Goal: Transaction & Acquisition: Purchase product/service

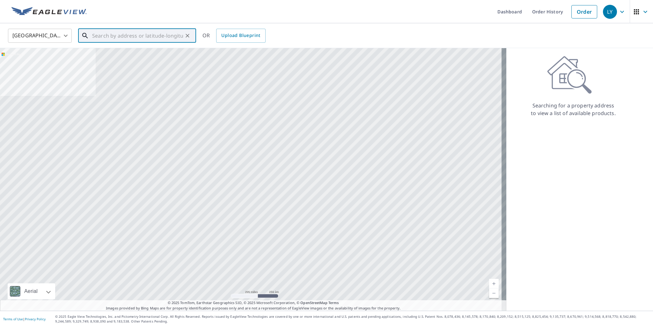
click at [116, 38] on input "text" at bounding box center [137, 36] width 91 height 18
click at [135, 52] on span "[STREET_ADDRESS][PERSON_NAME]" at bounding box center [141, 54] width 100 height 8
type input "[STREET_ADDRESS][PERSON_NAME]"
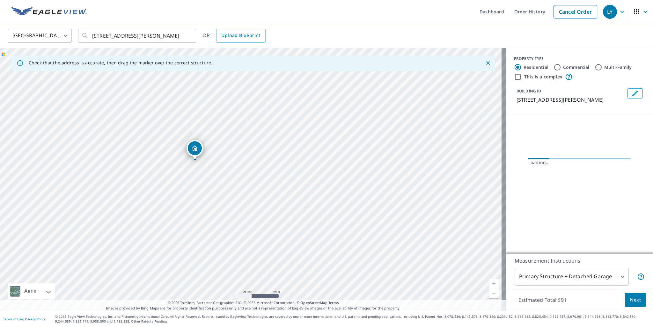
drag, startPoint x: 260, startPoint y: 209, endPoint x: 284, endPoint y: 240, distance: 39.0
click at [284, 240] on div "[STREET_ADDRESS][PERSON_NAME]" at bounding box center [253, 179] width 506 height 263
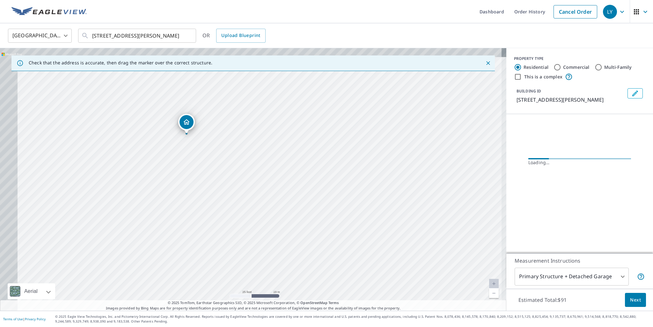
drag, startPoint x: 252, startPoint y: 206, endPoint x: 282, endPoint y: 223, distance: 35.7
click at [282, 223] on div "[STREET_ADDRESS][PERSON_NAME]" at bounding box center [253, 179] width 506 height 263
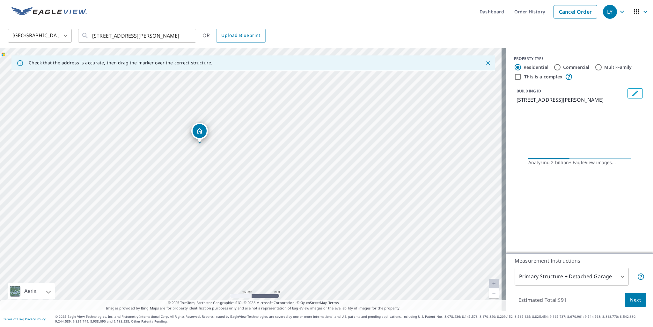
click at [591, 277] on body "LY LY Dashboard Order History Cancel Order LY [GEOGRAPHIC_DATA] [GEOGRAPHIC_DAT…" at bounding box center [326, 163] width 653 height 327
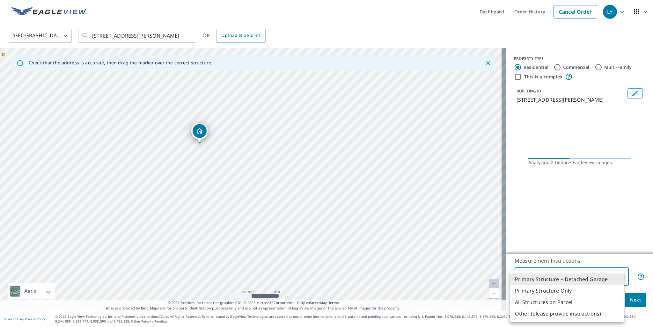
click at [563, 293] on li "Primary Structure Only" at bounding box center [567, 290] width 114 height 11
type input "2"
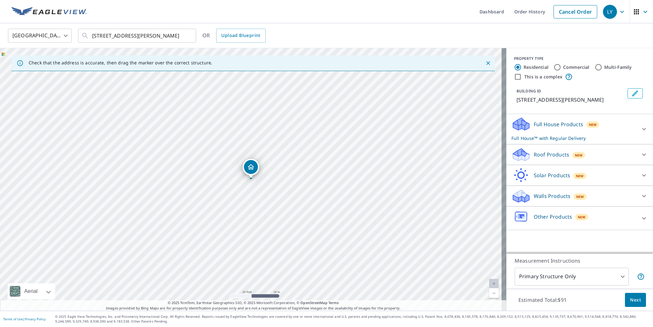
click at [553, 158] on p "Roof Products" at bounding box center [551, 155] width 35 height 8
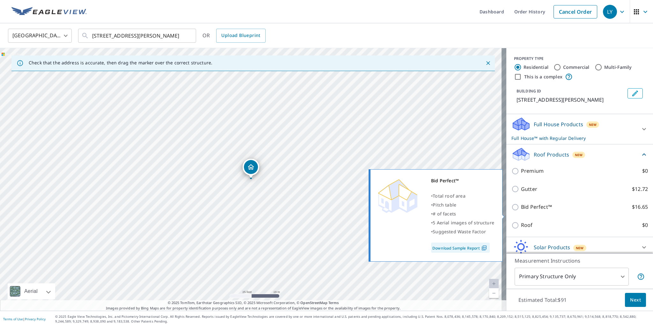
click at [545, 211] on p "Bid Perfect™" at bounding box center [536, 207] width 31 height 8
click at [521, 211] on input "Bid Perfect™ $16.65" at bounding box center [516, 207] width 10 height 8
checkbox input "true"
type input "1"
checkbox input "false"
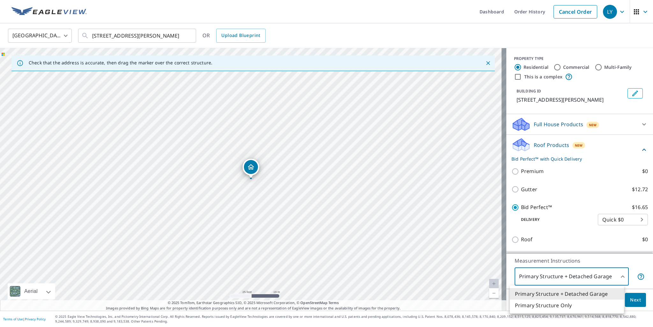
click at [618, 274] on body "LY LY Dashboard Order History Cancel Order LY [GEOGRAPHIC_DATA] [GEOGRAPHIC_DAT…" at bounding box center [326, 163] width 653 height 327
click at [561, 303] on li "Primary Structure Only" at bounding box center [567, 305] width 114 height 11
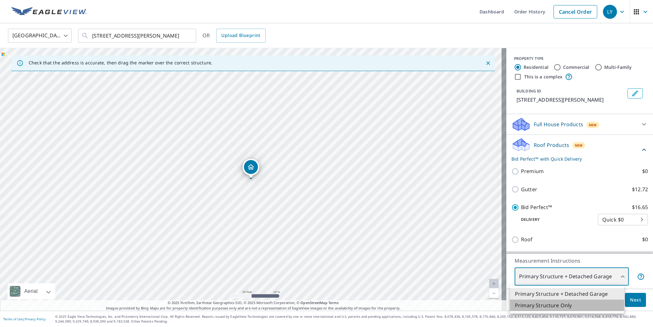
type input "2"
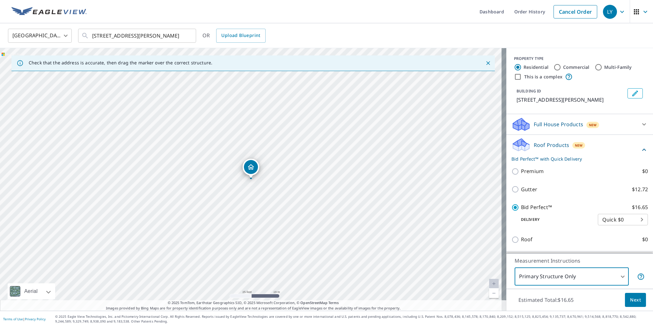
click at [631, 301] on span "Next" at bounding box center [635, 300] width 11 height 8
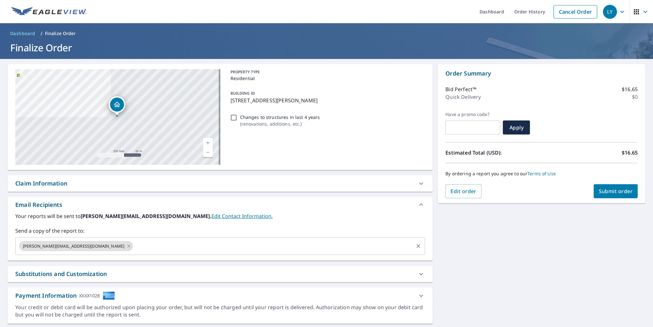
click at [134, 248] on input "text" at bounding box center [273, 246] width 279 height 12
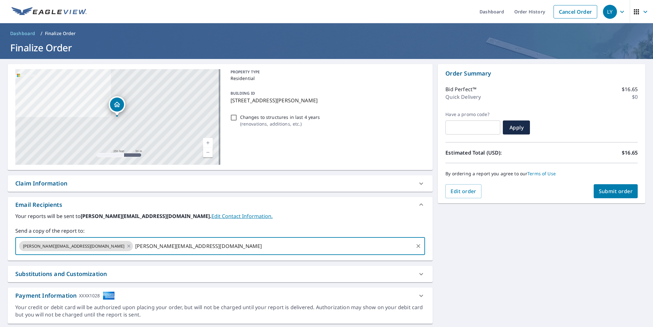
type input "[PERSON_NAME][EMAIL_ADDRESS][DOMAIN_NAME]"
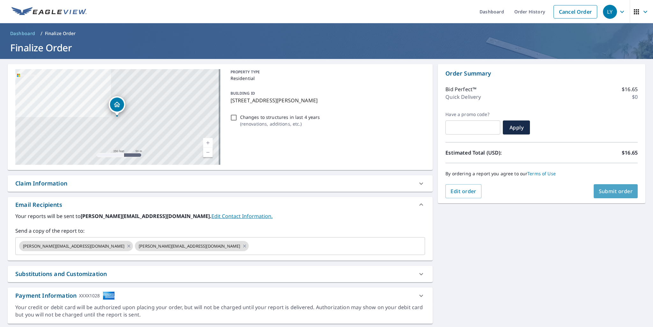
click at [600, 193] on span "Submit order" at bounding box center [616, 191] width 34 height 7
checkbox input "true"
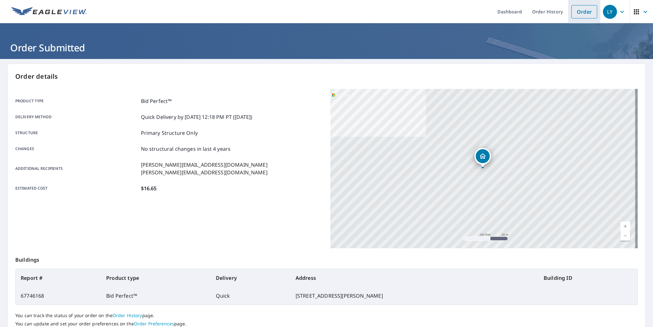
click at [579, 14] on link "Order" at bounding box center [584, 11] width 26 height 13
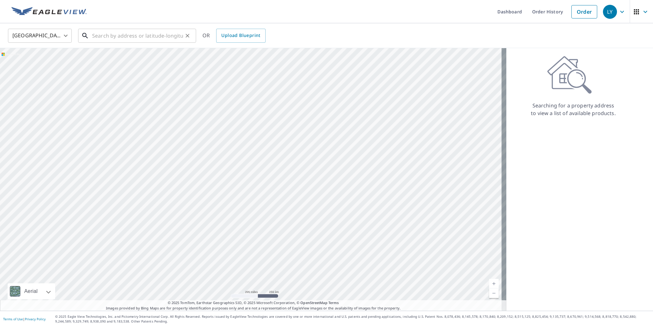
click at [106, 35] on input "text" at bounding box center [137, 36] width 91 height 18
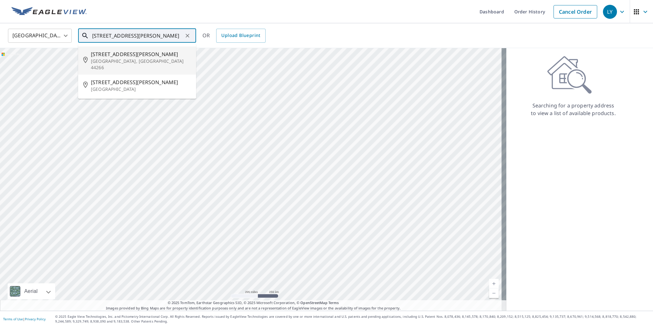
click at [113, 59] on p "[GEOGRAPHIC_DATA], [GEOGRAPHIC_DATA] 44266" at bounding box center [141, 64] width 100 height 13
type input "[STREET_ADDRESS][PERSON_NAME]"
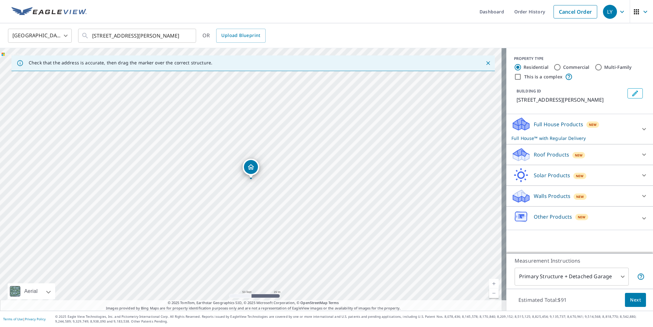
click at [556, 158] on p "Roof Products" at bounding box center [551, 155] width 35 height 8
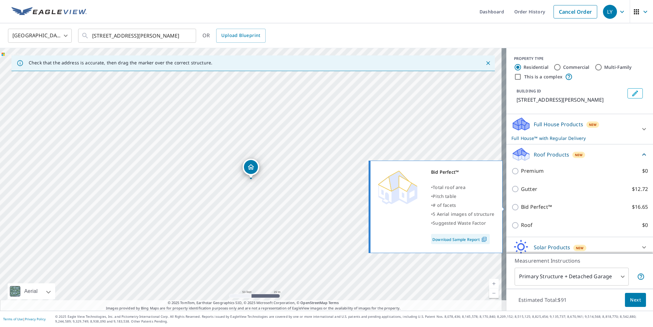
click at [522, 207] on p "Bid Perfect™" at bounding box center [536, 207] width 31 height 8
click at [521, 207] on input "Bid Perfect™ $16.65" at bounding box center [516, 207] width 10 height 8
checkbox input "true"
checkbox input "false"
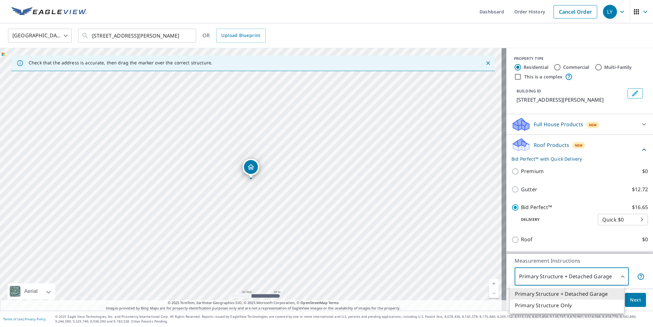
click at [614, 278] on body "LY LY Dashboard Order History Cancel Order LY [GEOGRAPHIC_DATA] [GEOGRAPHIC_DAT…" at bounding box center [326, 163] width 653 height 327
click at [563, 302] on li "Primary Structure Only" at bounding box center [567, 305] width 114 height 11
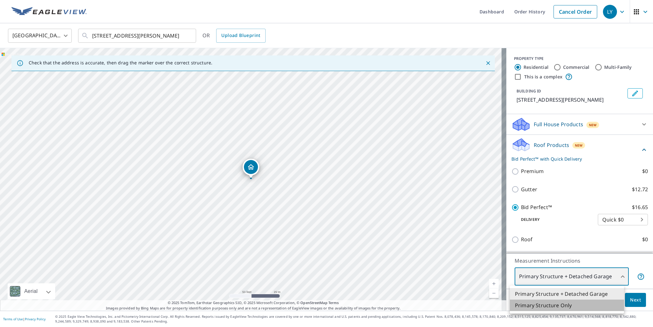
type input "2"
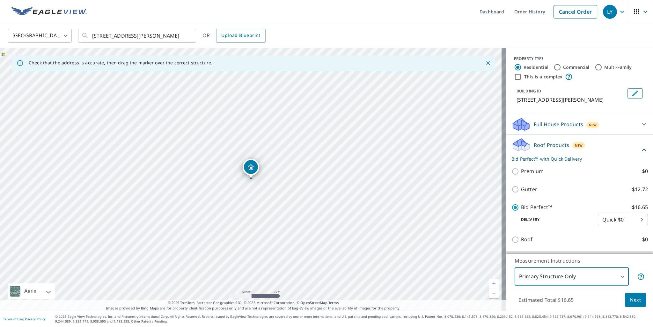
click at [630, 299] on span "Next" at bounding box center [635, 300] width 11 height 8
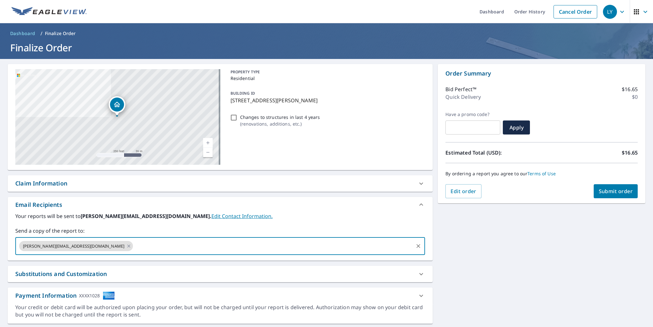
click at [134, 245] on input "text" at bounding box center [273, 246] width 279 height 12
type input "[PERSON_NAME][EMAIL_ADDRESS][DOMAIN_NAME]"
click at [600, 195] on button "Submit order" at bounding box center [616, 191] width 44 height 14
checkbox input "true"
